Goal: Answer question/provide support

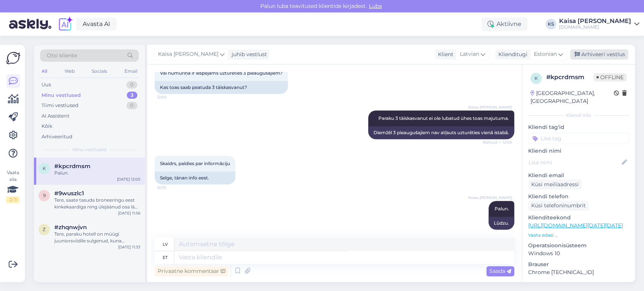
click at [605, 52] on div "Arhiveeri vestlus" at bounding box center [599, 54] width 58 height 10
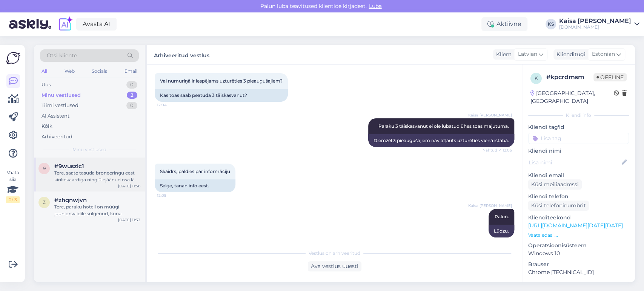
click at [103, 182] on div "Tere, saate tasuda broneeringu eest kinkekaardiga ning ülejäänud osa läbi e-pan…" at bounding box center [97, 177] width 86 height 14
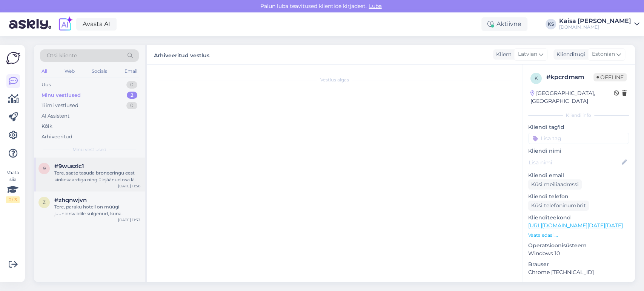
scroll to position [0, 0]
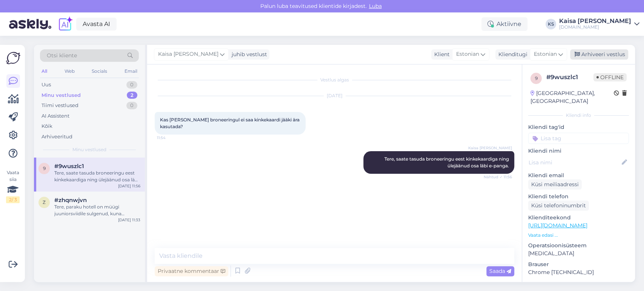
click at [608, 59] on div "Arhiveeri vestlus" at bounding box center [599, 54] width 58 height 10
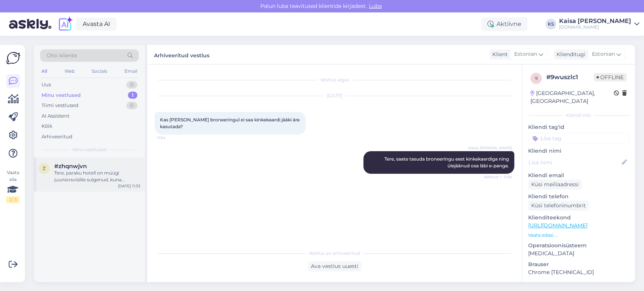
click at [114, 173] on div "Tere, paraku hotell on müügi juuniorsviidile sulgenud, kuna viimane tuba on saa…" at bounding box center [97, 177] width 86 height 14
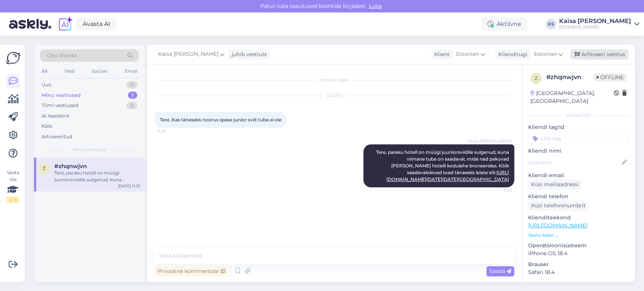
click at [596, 54] on div "Arhiveeri vestlus" at bounding box center [599, 54] width 58 height 10
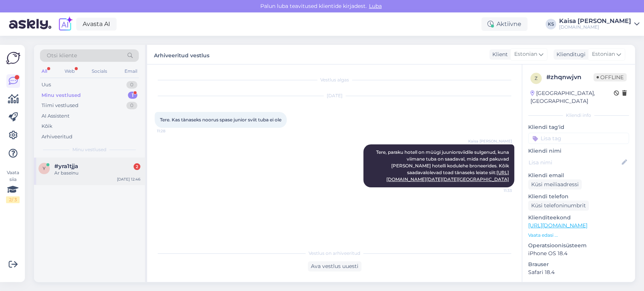
click at [91, 171] on div "Ar baseinu" at bounding box center [97, 173] width 86 height 7
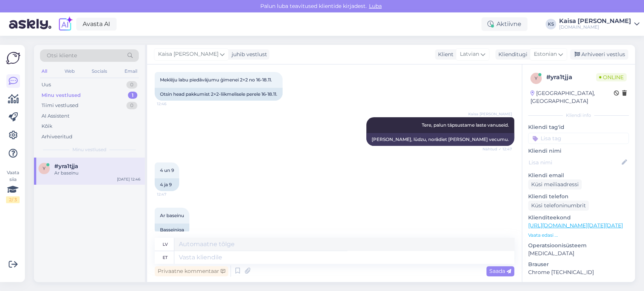
scroll to position [53, 0]
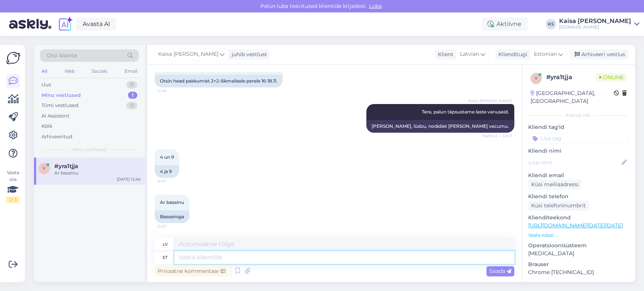
click at [273, 261] on textarea at bounding box center [344, 257] width 340 height 13
type textarea "Tänan, kõ"
type textarea "Paldies,"
type textarea "Tänan, kõik s"
type textarea "Paldies visiem."
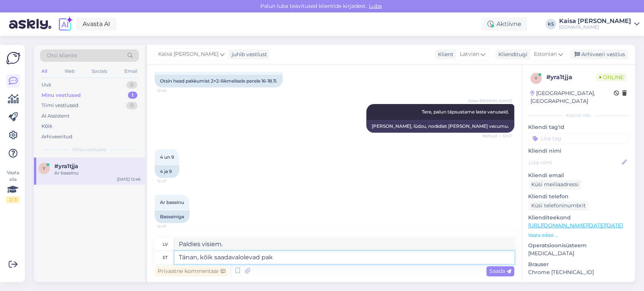
type textarea "Tänan, kõik saadavalolevad pakk"
type textarea "Paldies, viss pieejams."
type textarea "Tänan, kõik saadavalolevad pakkumised lei"
type textarea "Paldies, visi pieejamie piedāvājumi"
type textarea "Tänan, kõik saadavalolevad pakkumised leiate siit"
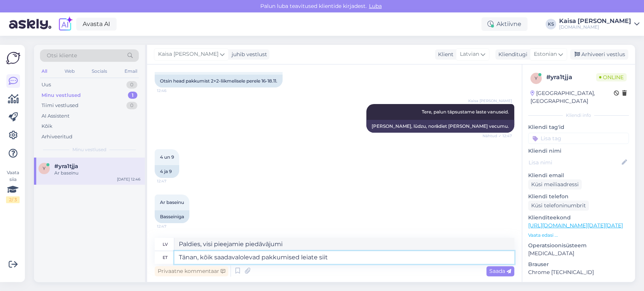
type textarea "Paldies, jūs varat atrast visus pieejamos piedāvājumus"
type textarea "Tänan, kõik saadavalolevad pakkumised leiate siit:"
type textarea "Paldies, visus pieejamos piedāvājumus var atrast šeit:"
paste textarea "[URL][DOMAIN_NAME][DATE][DATE]"
type textarea "Tänan, kõik saadavalolevad pakkumised leiate siit: [URL][DOMAIN_NAME][DATE][DAT…"
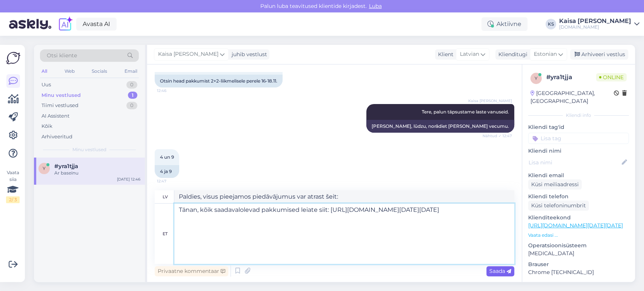
type textarea "Paldies, visus pieejamos piedāvājumus var atrast šeit: [URL][DOMAIN_NAME][DATE]…"
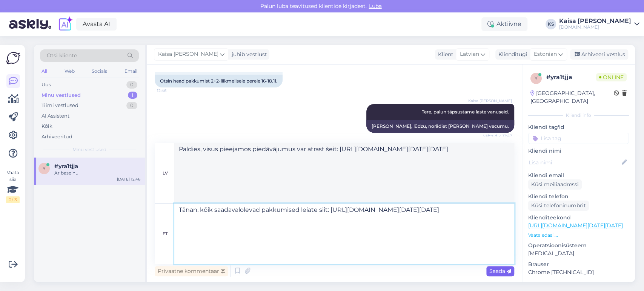
type textarea "Tänan, kõik saadavalolevad pakkumised leiate siit: [URL][DOMAIN_NAME][DATE][DAT…"
click at [501, 269] on span "Saada" at bounding box center [500, 271] width 22 height 7
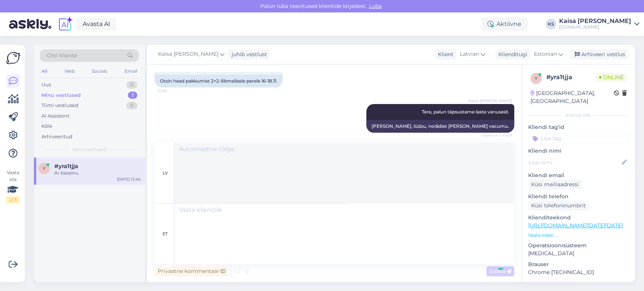
scroll to position [262, 0]
